Goal: Entertainment & Leisure: Consume media (video, audio)

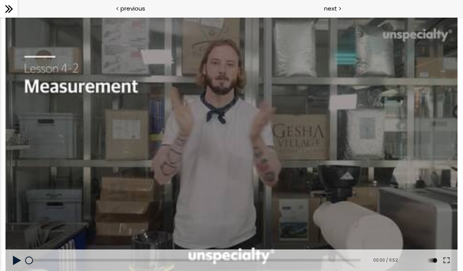
click at [4, 9] on icon at bounding box center [9, 9] width 12 height 12
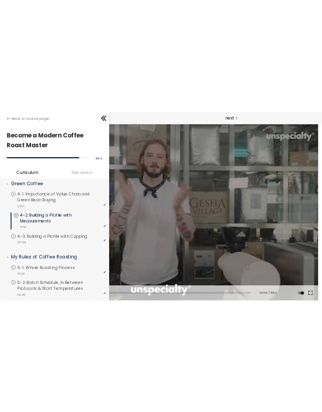
scroll to position [199, 0]
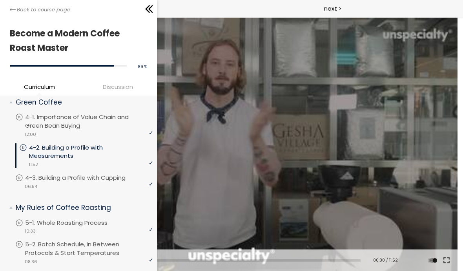
click at [147, 15] on icon at bounding box center [149, 9] width 12 height 12
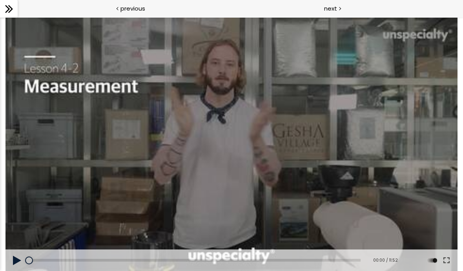
click at [187, 93] on div at bounding box center [231, 144] width 452 height 254
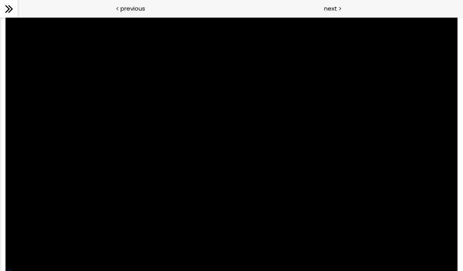
click at [268, 173] on div at bounding box center [231, 144] width 452 height 254
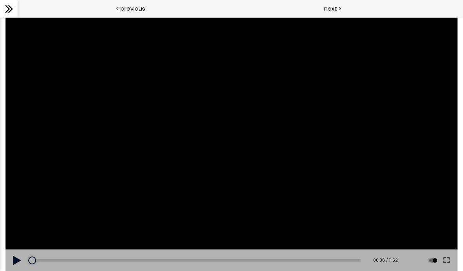
click at [231, 183] on div at bounding box center [231, 144] width 452 height 254
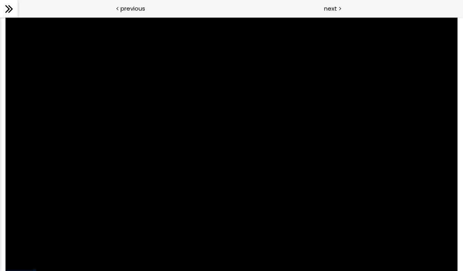
click at [396, 161] on div at bounding box center [231, 144] width 452 height 254
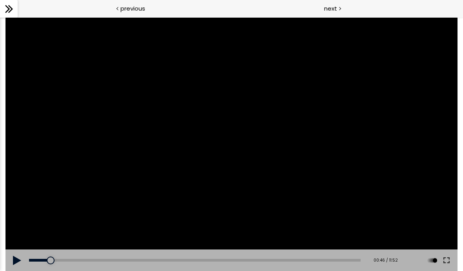
click at [448, 262] on button at bounding box center [446, 261] width 14 height 22
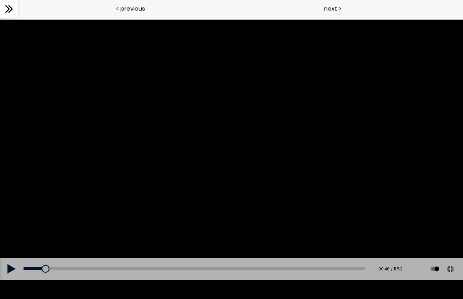
click at [334, 145] on div at bounding box center [231, 150] width 463 height 260
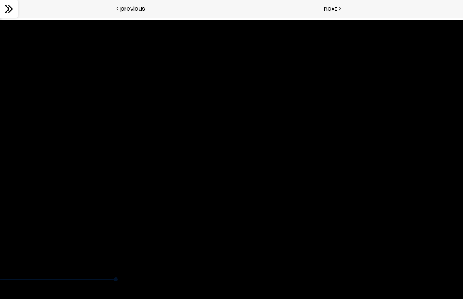
click at [283, 231] on div at bounding box center [231, 150] width 463 height 260
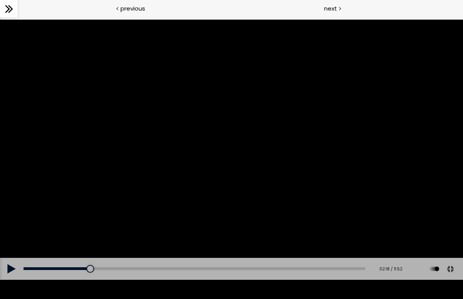
click at [99, 270] on div "02:18" at bounding box center [195, 268] width 342 height 3
click at [17, 271] on button at bounding box center [12, 269] width 24 height 22
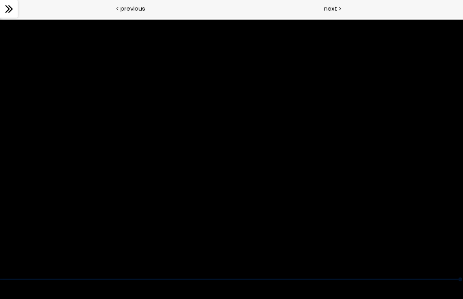
click at [321, 211] on div at bounding box center [231, 150] width 463 height 260
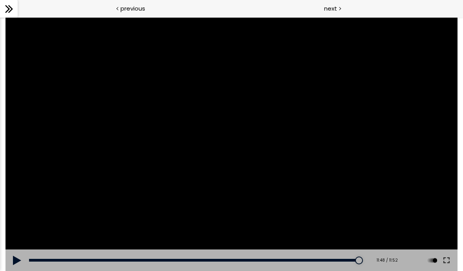
click at [10, 5] on icon at bounding box center [9, 9] width 12 height 12
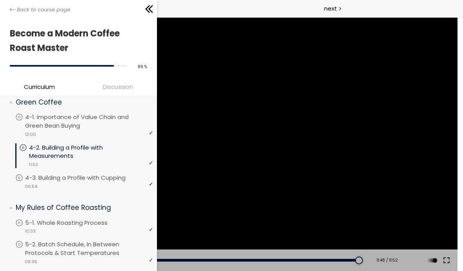
click at [290, 78] on div at bounding box center [231, 144] width 452 height 254
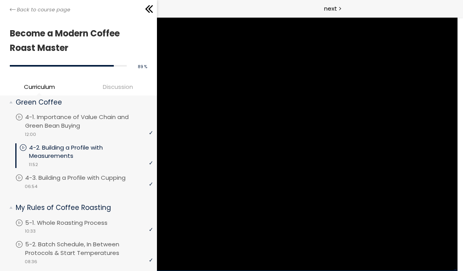
click at [335, 6] on span "next" at bounding box center [330, 8] width 13 height 9
